Goal: Task Accomplishment & Management: Use online tool/utility

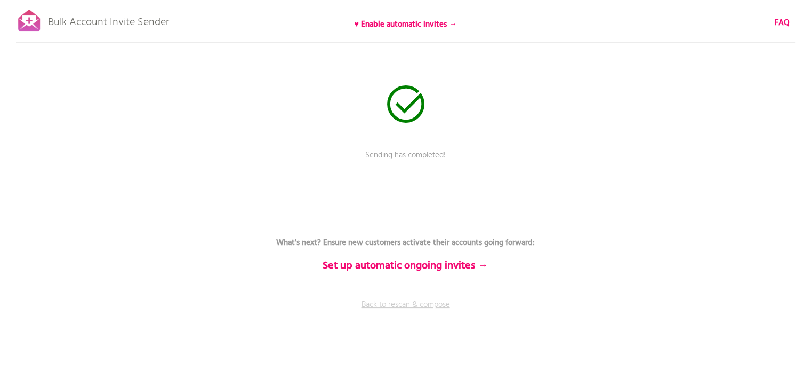
click at [441, 301] on link "Back to rescan & compose" at bounding box center [406, 312] width 320 height 27
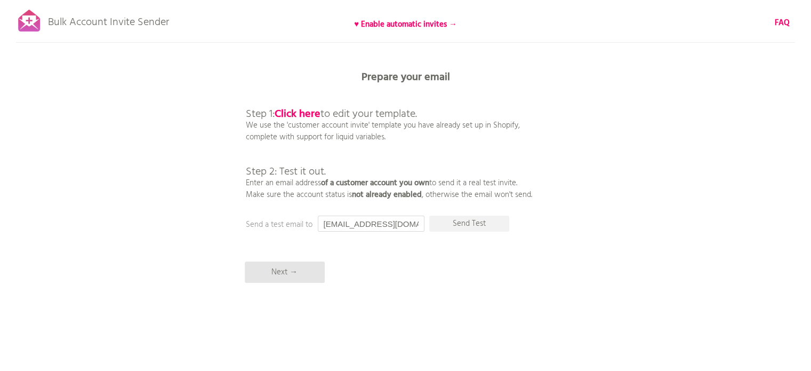
click at [343, 223] on input "[EMAIL_ADDRESS][DOMAIN_NAME]" at bounding box center [371, 223] width 107 height 16
type input "[PERSON_NAME][EMAIL_ADDRESS][DOMAIN_NAME]"
click at [472, 216] on p "Send Test" at bounding box center [469, 223] width 80 height 16
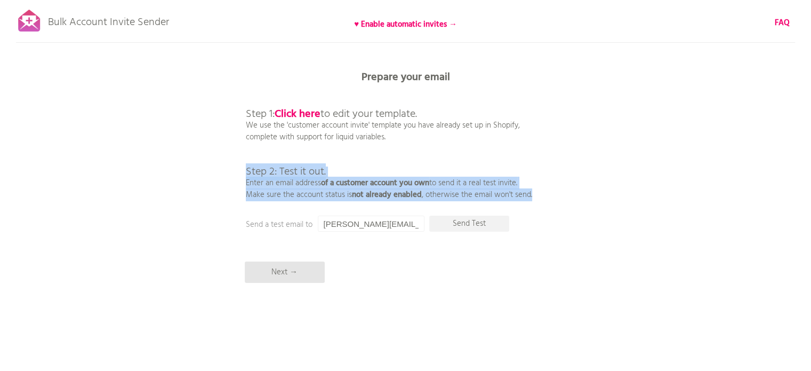
drag, startPoint x: 245, startPoint y: 169, endPoint x: 540, endPoint y: 194, distance: 295.3
click at [540, 194] on div "Bulk Account Invite Sender ♥ Enable automatic invites → FAQ Synced all customer…" at bounding box center [405, 186] width 811 height 373
copy p "Step 2: Test it out. Enter an email address of a customer account you own to se…"
click at [540, 194] on div "Bulk Account Invite Sender ♥ Enable automatic invites → FAQ Synced all customer…" at bounding box center [405, 186] width 811 height 373
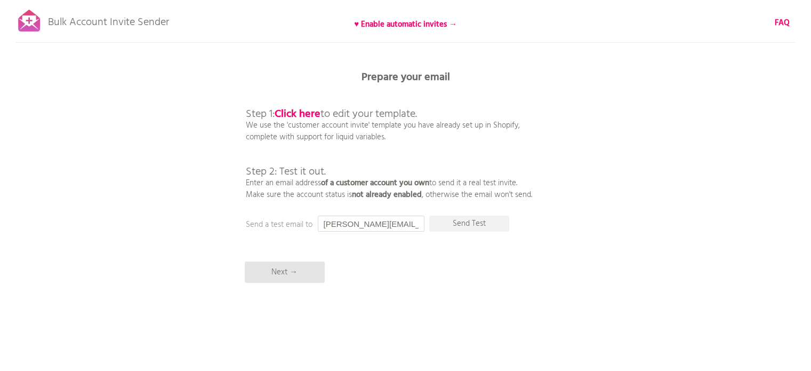
click at [404, 226] on input "zackarias@biofusion.co" at bounding box center [371, 223] width 107 height 16
click at [470, 227] on p "Send Test" at bounding box center [469, 223] width 80 height 16
click at [309, 113] on b "Click here" at bounding box center [298, 114] width 46 height 17
click at [318, 268] on p "Next →" at bounding box center [285, 271] width 80 height 21
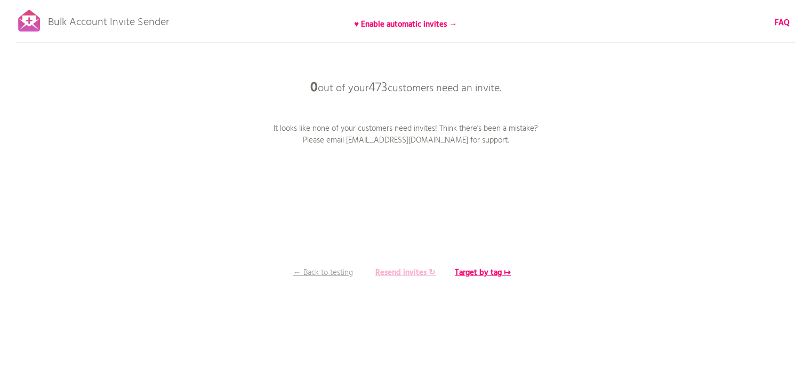
click at [393, 268] on b "Resend invites ↻" at bounding box center [405, 272] width 60 height 13
click at [366, 216] on div "Bulk Account Invite Sender ♥ Enable automatic invites → FAQ Synced all customer…" at bounding box center [405, 186] width 811 height 373
click at [378, 229] on div "Bulk Account Invite Sender ♥ Enable automatic invites → FAQ Synced all customer…" at bounding box center [405, 186] width 811 height 373
click at [776, 23] on b "FAQ" at bounding box center [782, 23] width 15 height 13
click at [348, 264] on div "Bulk Account Invite Sender ♥ Enable automatic invites → FAQ Synced all customer…" at bounding box center [405, 186] width 811 height 373
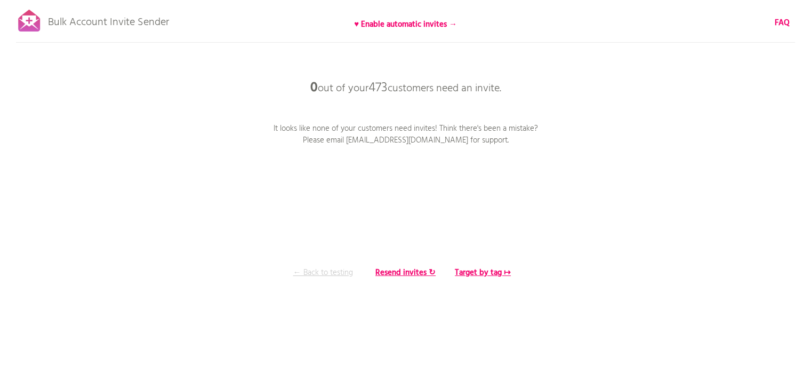
click at [343, 271] on p "← Back to testing" at bounding box center [323, 273] width 80 height 12
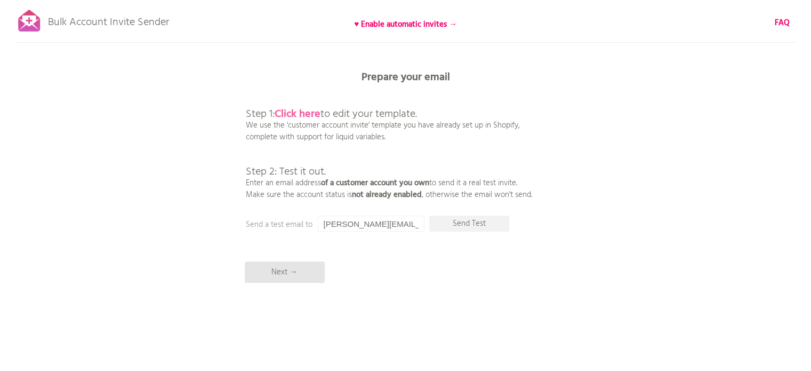
click at [311, 115] on b "Click here" at bounding box center [298, 114] width 46 height 17
